Goal: Information Seeking & Learning: Understand process/instructions

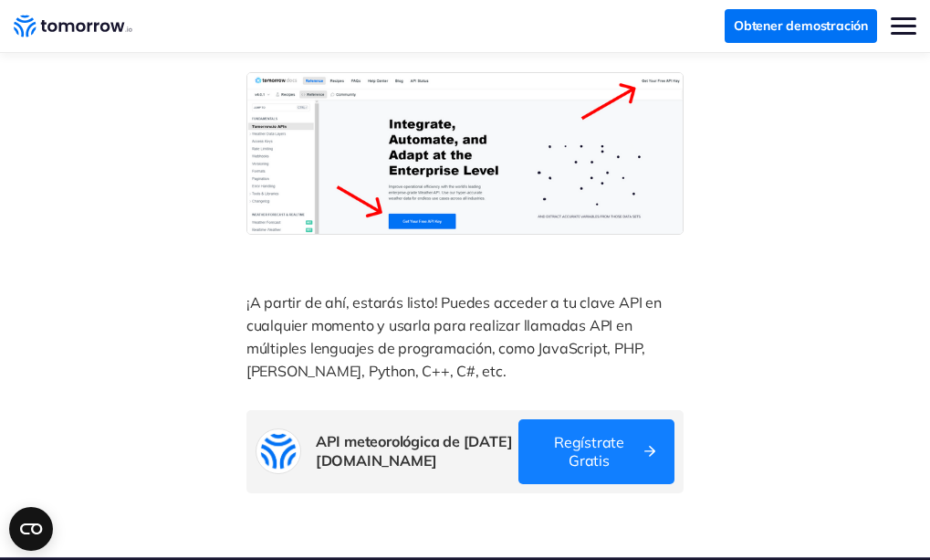
scroll to position [1623, 0]
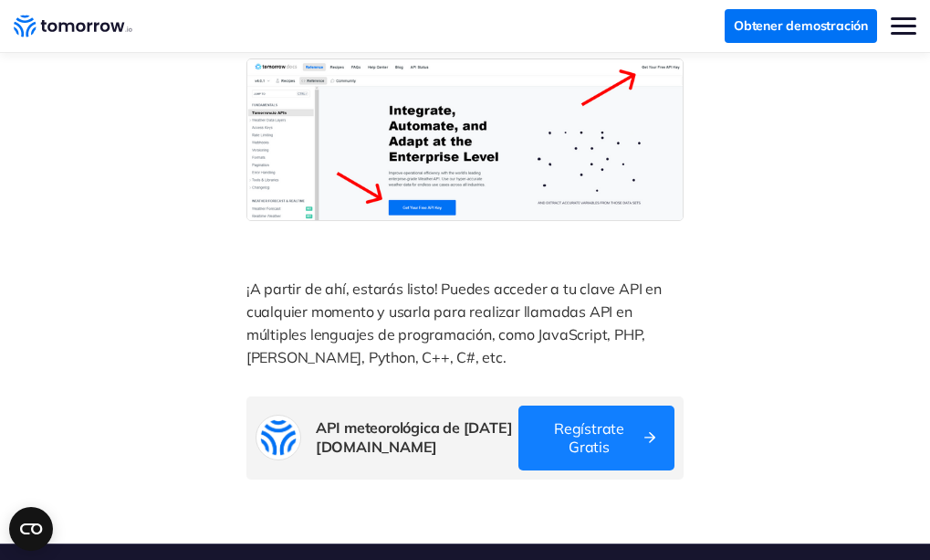
click at [598, 437] on link "Regístrate gratis" at bounding box center [597, 437] width 157 height 65
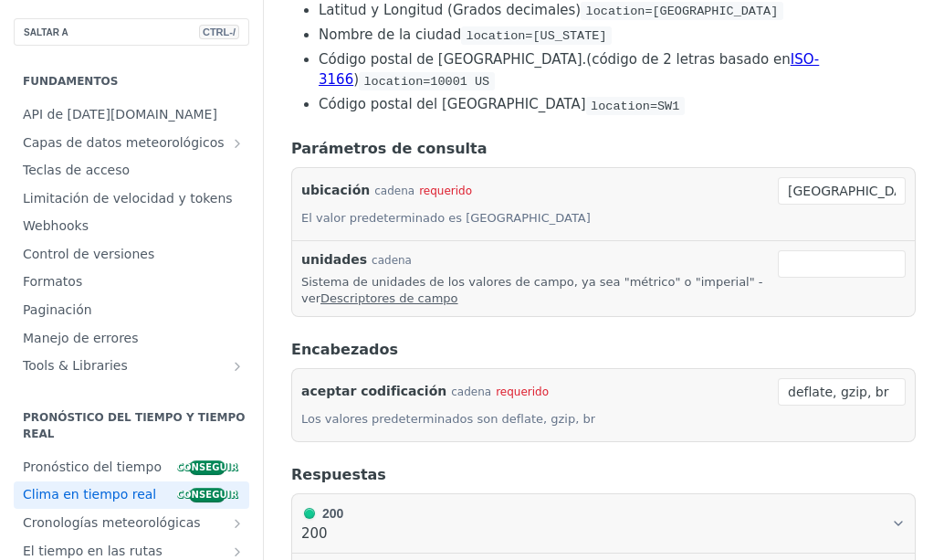
scroll to position [192, 0]
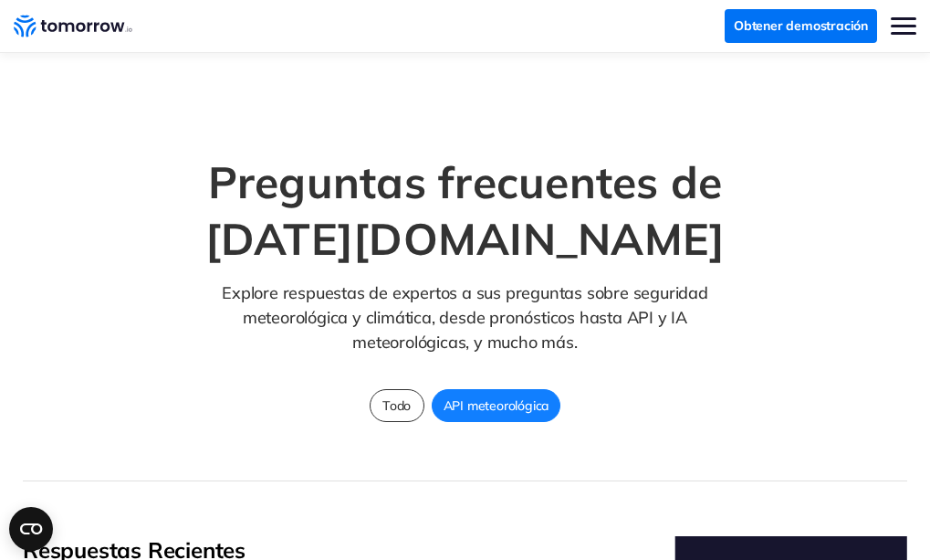
click at [0, 0] on link "Acceso" at bounding box center [0, 0] width 0 height 0
